Goal: Book appointment/travel/reservation

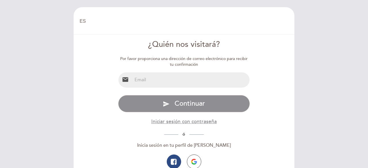
select select "es"
click at [152, 82] on input "email" at bounding box center [191, 79] width 118 height 15
type input "[EMAIL_ADDRESS][DOMAIN_NAME]"
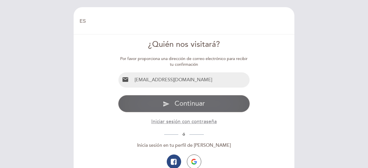
click at [168, 103] on icon "send" at bounding box center [166, 104] width 7 height 7
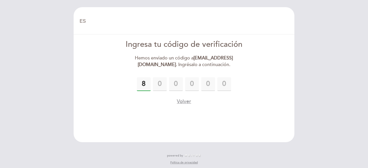
type input "8"
type input "3"
type input "4"
type input "6"
type input "7"
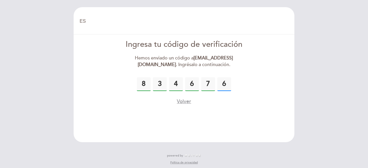
type input "6"
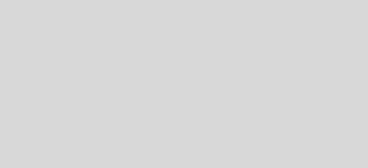
select select "es"
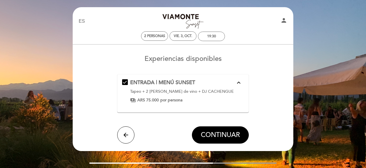
click at [240, 82] on icon "expand_less" at bounding box center [239, 82] width 7 height 7
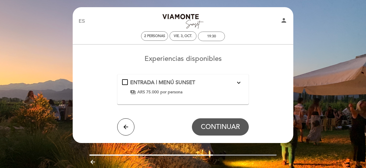
click at [240, 82] on icon "expand_more" at bounding box center [239, 82] width 7 height 7
